Goal: Download file/media

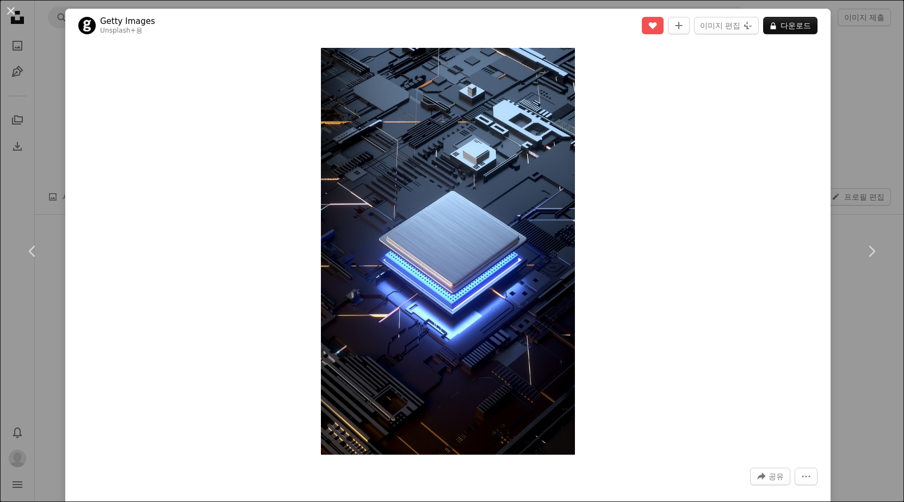
scroll to position [384, 0]
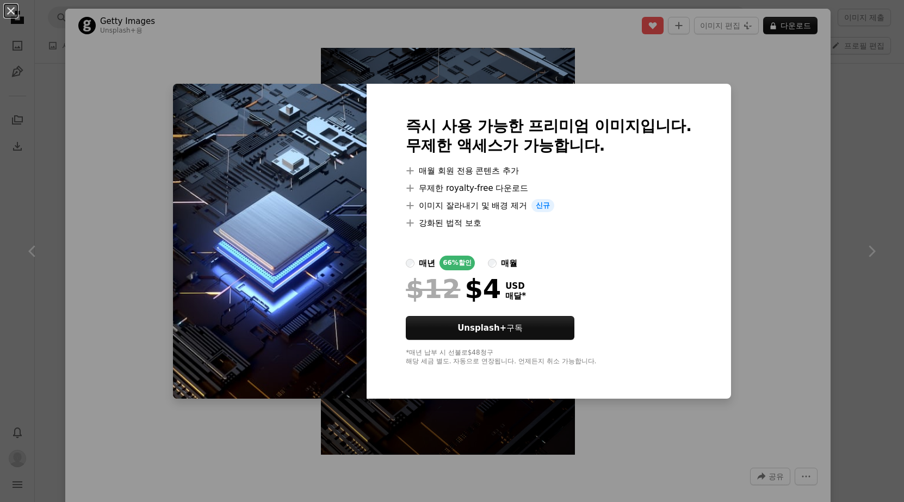
click at [798, 238] on div "An X shape 즉시 사용 가능한 프리미엄 이미지입니다. 무제한 액세스가 가능합니다. A plus sign 매월 회원 전용 콘텐츠 추가 A…" at bounding box center [452, 251] width 904 height 502
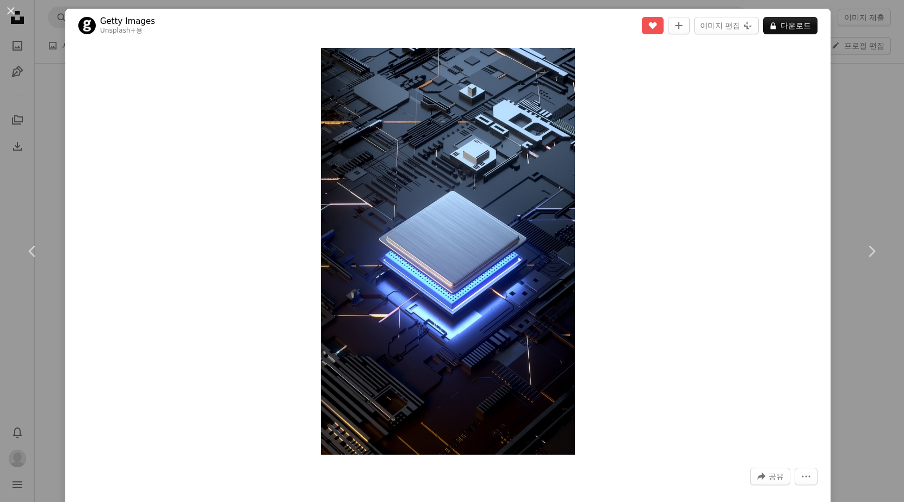
click at [138, 22] on link "Getty Images" at bounding box center [127, 21] width 55 height 11
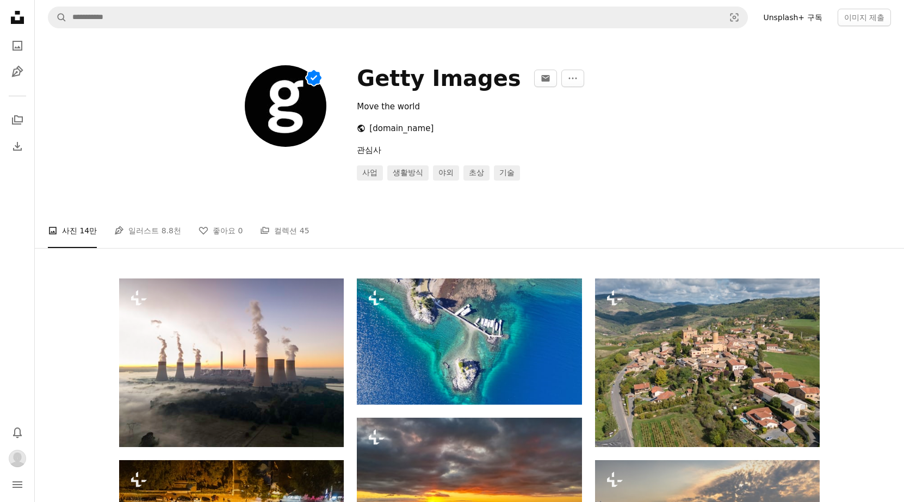
drag, startPoint x: 456, startPoint y: 127, endPoint x: 365, endPoint y: 129, distance: 90.8
click at [365, 129] on div "Planet earth [DOMAIN_NAME]" at bounding box center [588, 128] width 463 height 13
copy link "[DOMAIN_NAME]"
click at [291, 201] on div "Getty Images An envelope More Actions Move the world Planet earth [DOMAIN_NAME]…" at bounding box center [469, 127] width 726 height 185
